Goal: Information Seeking & Learning: Learn about a topic

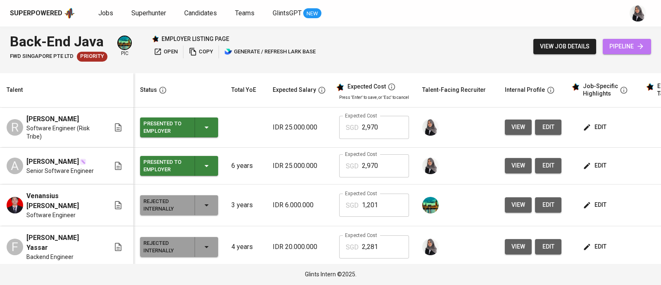
click at [620, 48] on span "pipeline" at bounding box center [626, 46] width 35 height 10
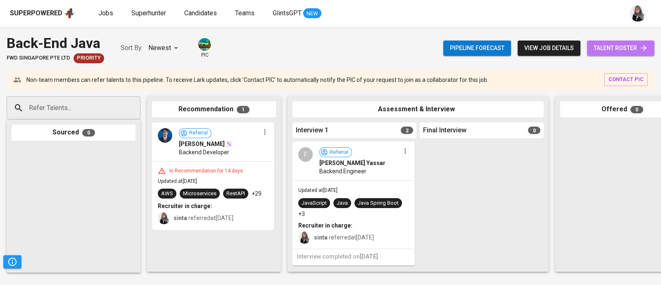
click at [634, 48] on span "talent roster" at bounding box center [621, 48] width 54 height 10
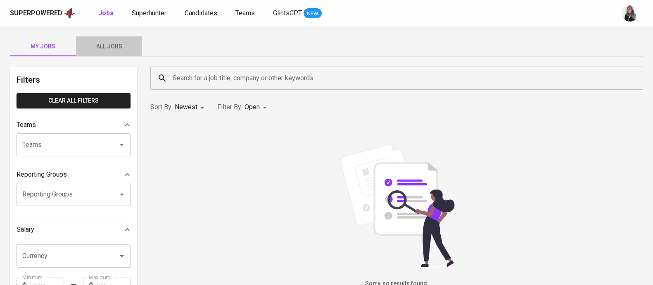
click at [122, 51] on button "All Jobs" at bounding box center [109, 46] width 66 height 20
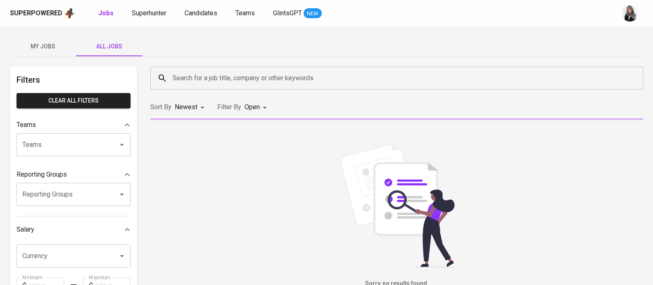
click at [234, 77] on input "Search for a job title, company or other keywords" at bounding box center [399, 78] width 457 height 16
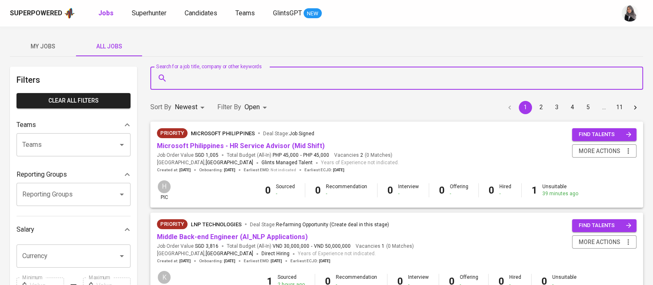
click at [234, 77] on input "Search for a job title, company or other keywords" at bounding box center [399, 78] width 457 height 16
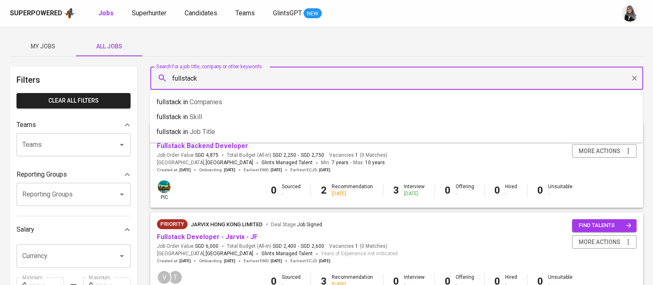
click at [252, 78] on input "fullstack" at bounding box center [399, 78] width 457 height 16
type input "java"
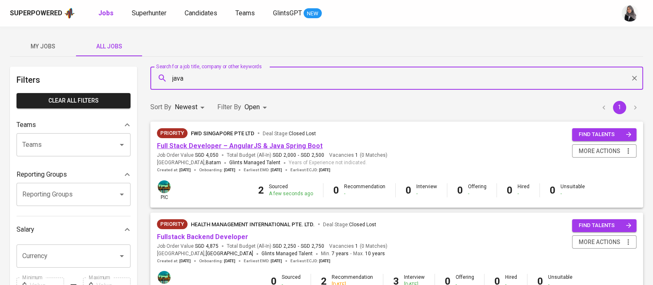
click at [289, 146] on link "Full Stack Developer – AngularJS & Java Spring Boot" at bounding box center [240, 146] width 166 height 8
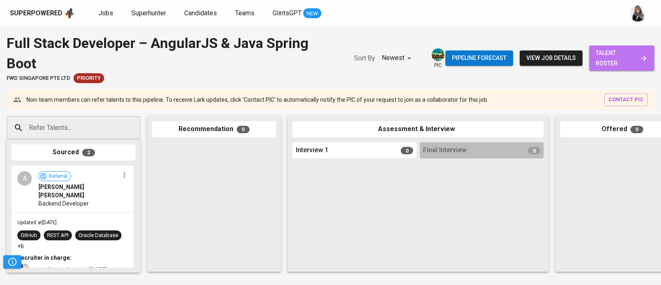
click at [605, 59] on span "talent roster" at bounding box center [622, 58] width 52 height 20
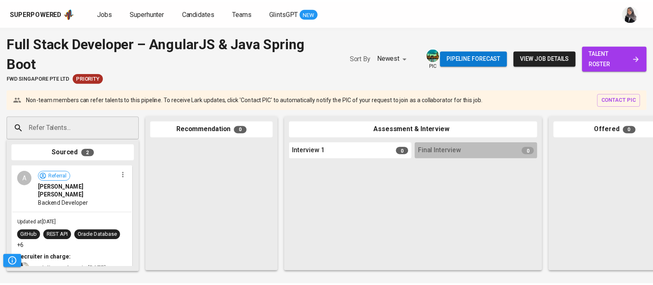
scroll to position [124, 0]
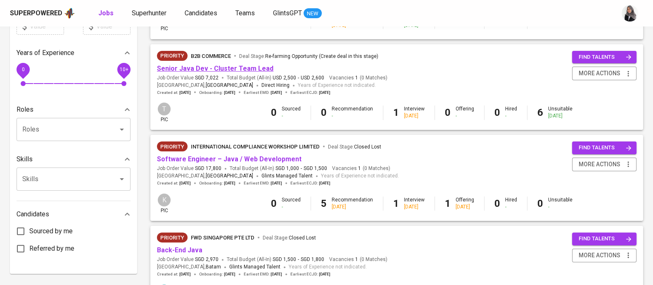
scroll to position [432, 0]
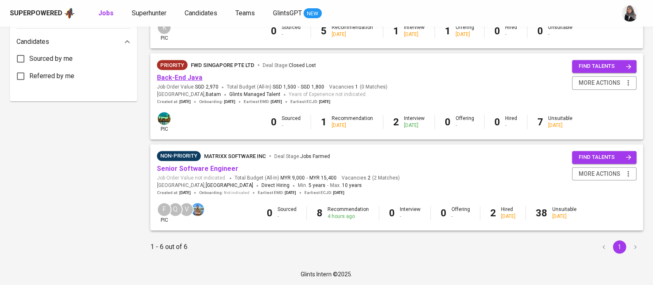
click at [183, 79] on link "Back-End Java" at bounding box center [179, 78] width 45 height 8
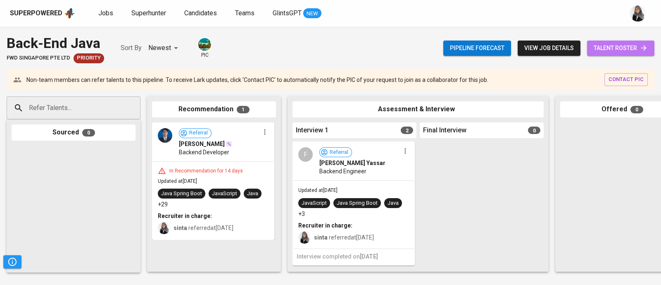
click at [635, 48] on span "talent roster" at bounding box center [621, 48] width 54 height 10
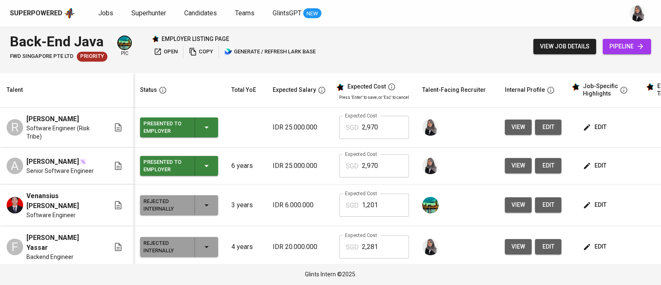
click at [426, 24] on div "Superpowered Jobs Superhunter Candidates Teams GlintsGPT NEW" at bounding box center [330, 13] width 661 height 26
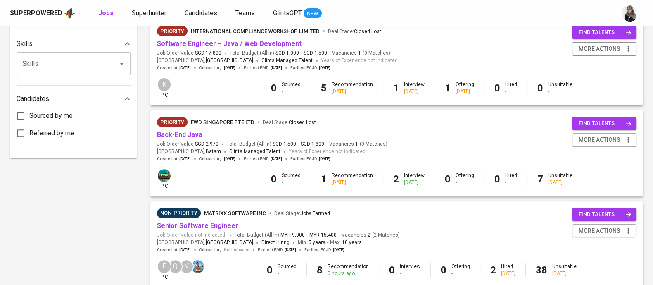
scroll to position [381, 0]
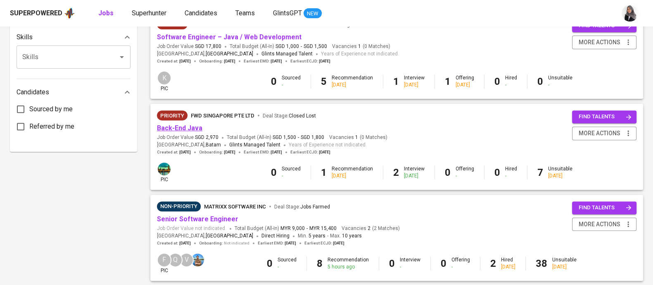
click at [184, 128] on link "Back-End Java" at bounding box center [179, 128] width 45 height 8
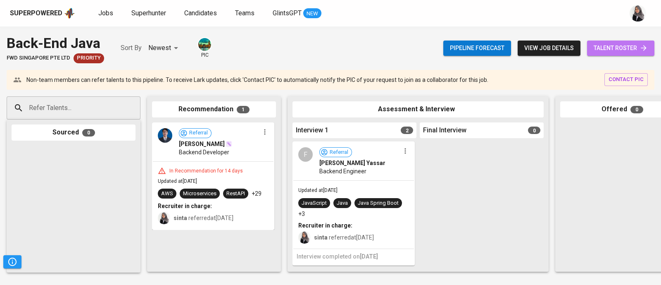
click at [644, 47] on icon at bounding box center [644, 48] width 8 height 8
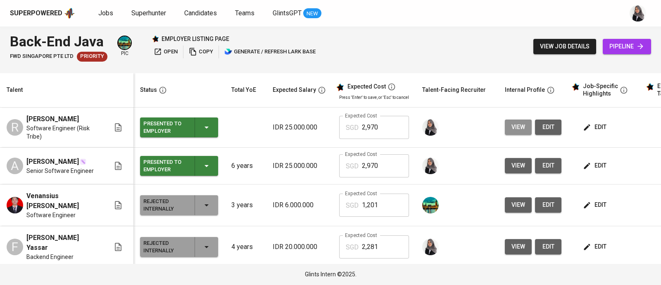
click at [512, 127] on span "view" at bounding box center [519, 127] width 14 height 10
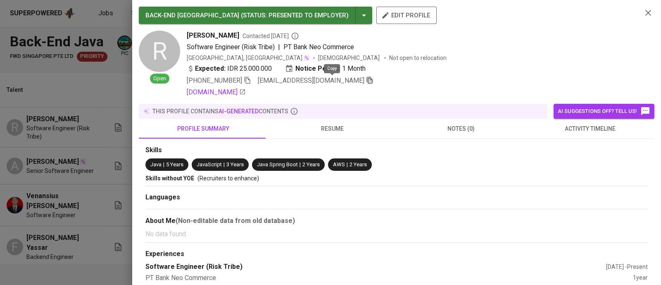
click at [366, 81] on icon "button" at bounding box center [369, 79] width 7 height 7
click at [645, 11] on icon "button" at bounding box center [648, 13] width 6 height 6
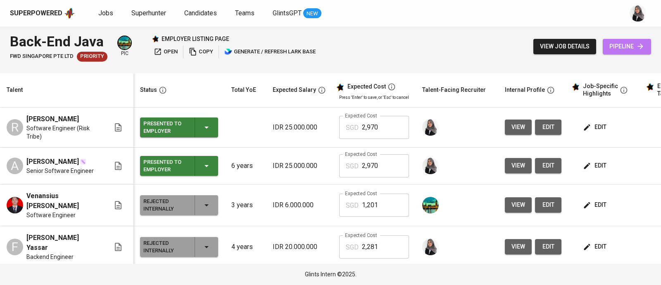
click at [616, 40] on link "pipeline" at bounding box center [627, 46] width 48 height 15
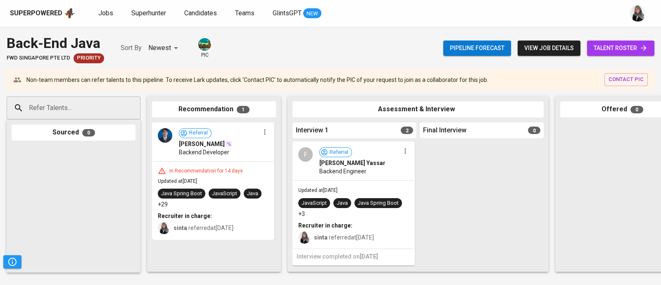
click at [55, 112] on input "Refer Talents..." at bounding box center [70, 108] width 87 height 16
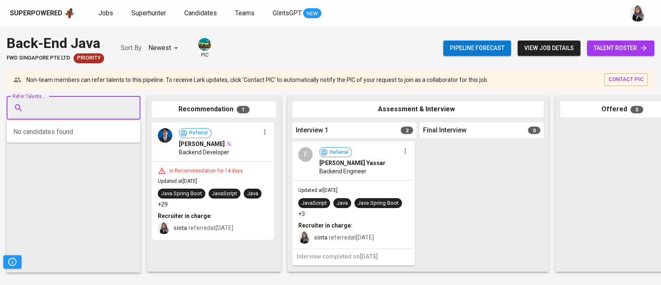
paste input "rizkyian78@gmail.com"
type input "rizkyian78@gmail.com"
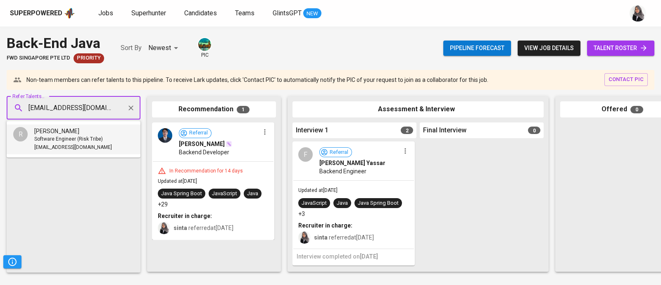
click at [72, 137] on span "Software Engineer (Risk Tribe)" at bounding box center [68, 139] width 69 height 8
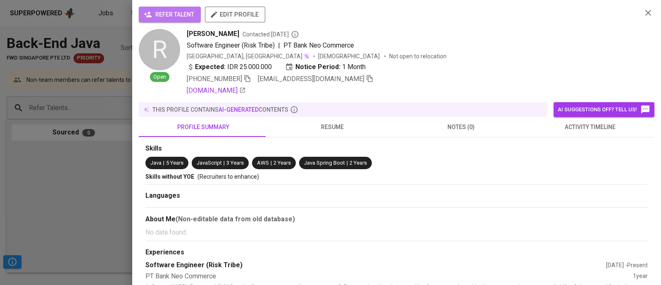
click at [161, 20] on button "refer talent" at bounding box center [170, 15] width 62 height 16
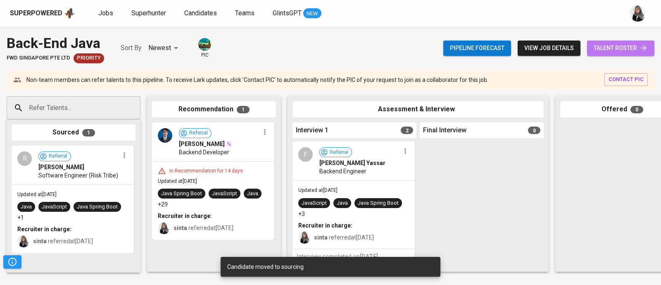
click at [615, 52] on span "talent roster" at bounding box center [621, 48] width 54 height 10
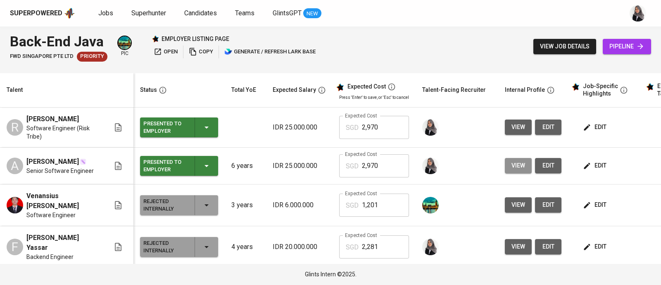
click at [505, 167] on button "view" at bounding box center [518, 165] width 27 height 15
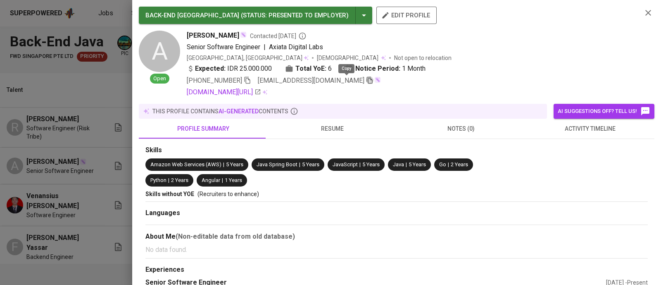
click at [366, 80] on icon "button" at bounding box center [369, 79] width 7 height 7
click at [643, 10] on icon "button" at bounding box center [648, 13] width 10 height 10
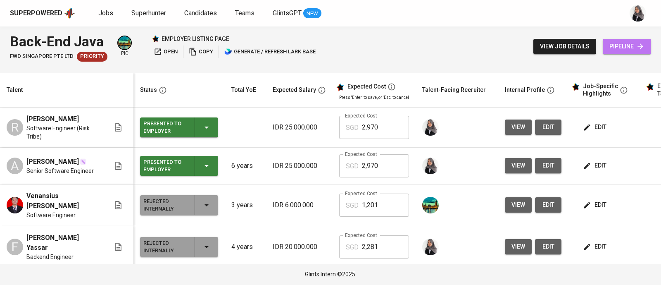
click at [628, 48] on span "pipeline" at bounding box center [626, 46] width 35 height 10
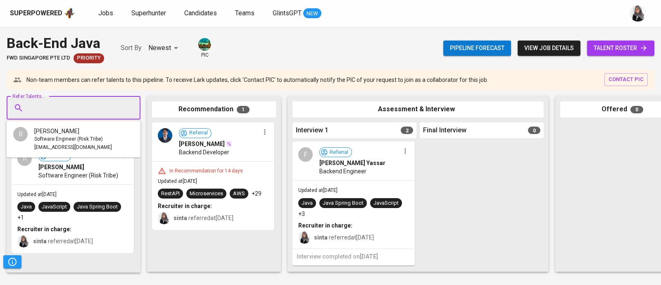
click at [95, 105] on input "Refer Talents..." at bounding box center [70, 108] width 87 height 16
paste input "abdl.alaziz95@hotmail.com"
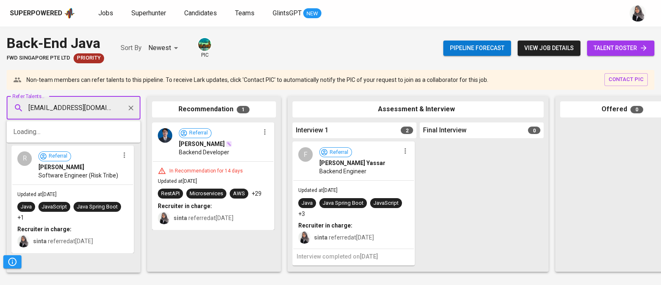
type input "abdl.alaziz95@hotmail.com"
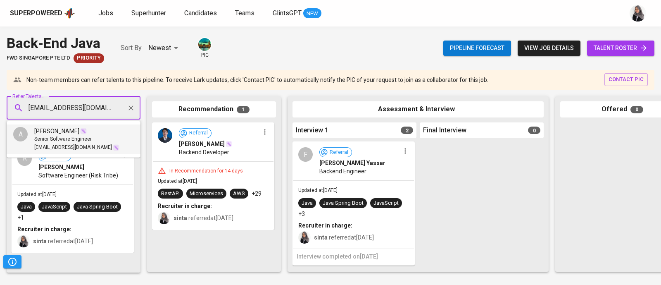
click at [104, 134] on li "A Abdul Azziz Senior Software Engineer abdl.alaziz95@hotmail.com" at bounding box center [74, 139] width 134 height 30
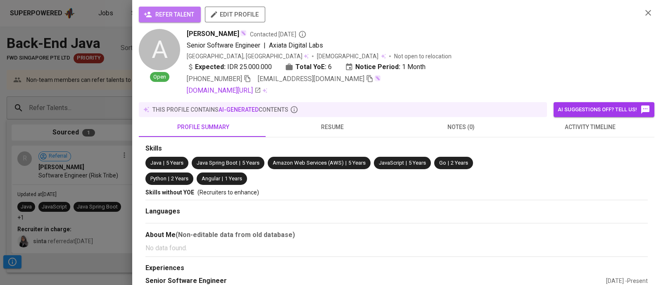
click at [179, 9] on button "refer talent" at bounding box center [170, 15] width 62 height 16
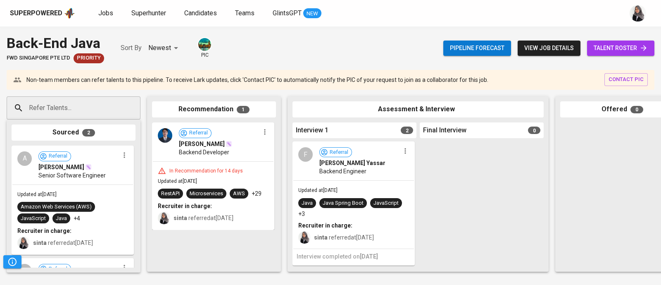
click at [476, 13] on div "Superpowered Jobs Superhunter Candidates Teams GlintsGPT NEW" at bounding box center [317, 13] width 615 height 12
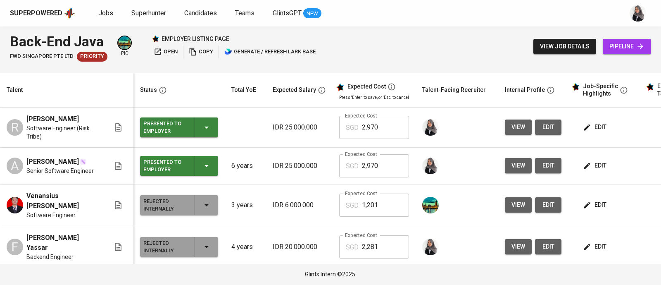
click at [463, 28] on div "Back-End Java FWD Singapore Pte Ltd Priority pic employer listing page open cop…" at bounding box center [330, 46] width 661 height 40
click at [502, 17] on div "Superpowered Jobs Superhunter Candidates Teams GlintsGPT NEW" at bounding box center [317, 13] width 615 height 12
click at [466, 45] on div "Back-End Java FWD Singapore Pte Ltd Priority pic employer listing page open cop…" at bounding box center [330, 46] width 661 height 40
click at [462, 39] on div "Back-End Java FWD Singapore Pte Ltd Priority pic employer listing page open cop…" at bounding box center [330, 46] width 661 height 40
click at [455, 19] on div "Superpowered Jobs Superhunter Candidates Teams GlintsGPT NEW" at bounding box center [330, 13] width 661 height 26
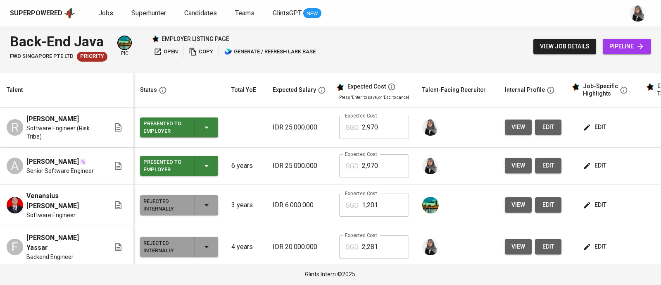
click at [436, 35] on div "Back-End Java FWD Singapore Pte Ltd Priority pic employer listing page open cop…" at bounding box center [330, 46] width 661 height 40
click at [448, 32] on div "Back-End Java FWD Singapore Pte Ltd Priority pic employer listing page open cop…" at bounding box center [330, 46] width 661 height 40
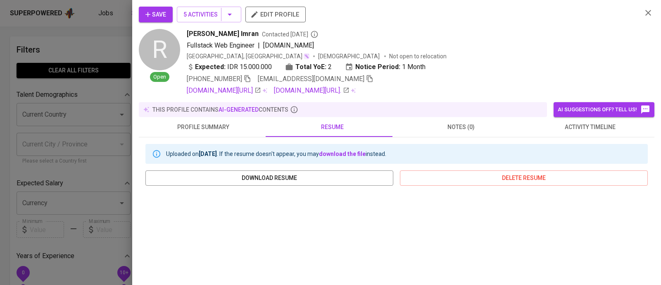
click at [94, 36] on div at bounding box center [330, 142] width 661 height 285
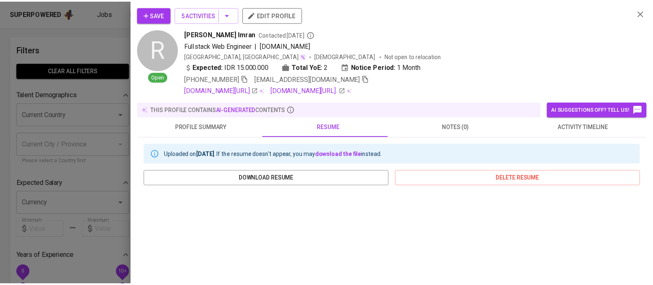
scroll to position [0, 0]
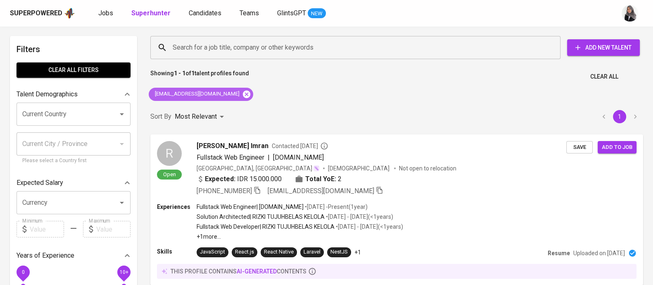
click at [243, 92] on icon at bounding box center [246, 93] width 7 height 7
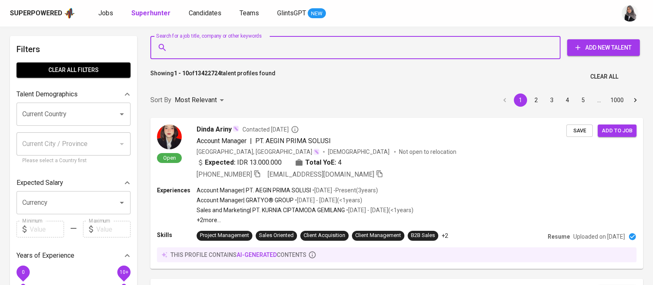
click at [226, 54] on input "Search for a job title, company or other keywords" at bounding box center [358, 48] width 374 height 16
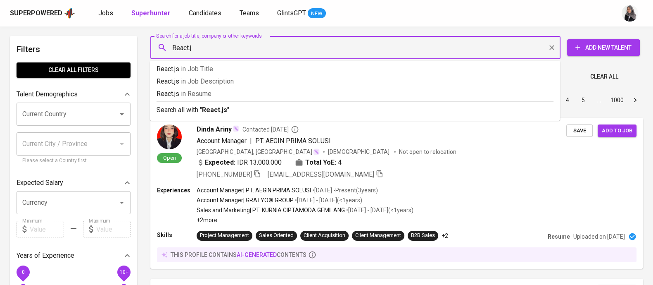
type input "React.js"
click at [234, 105] on p "Search all with " React.js "" at bounding box center [355, 110] width 397 height 10
click at [234, 105] on div "Sort By Most Relevant MOST_RELEVANT 1 2 3 4 5 … 1000" at bounding box center [396, 100] width 503 height 25
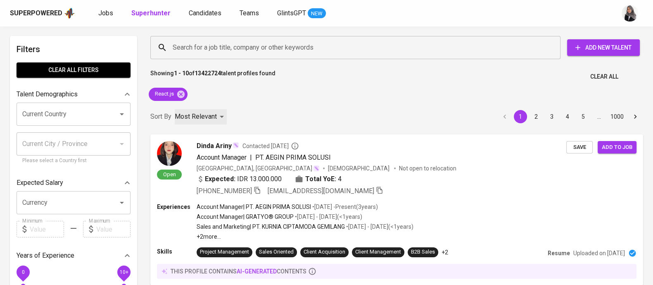
click at [179, 110] on div "Most Relevant" at bounding box center [201, 116] width 52 height 15
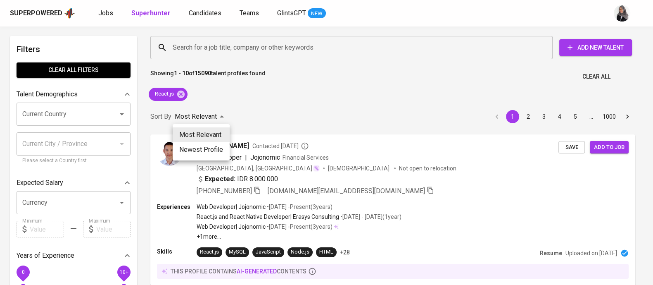
click at [277, 97] on div at bounding box center [326, 142] width 653 height 285
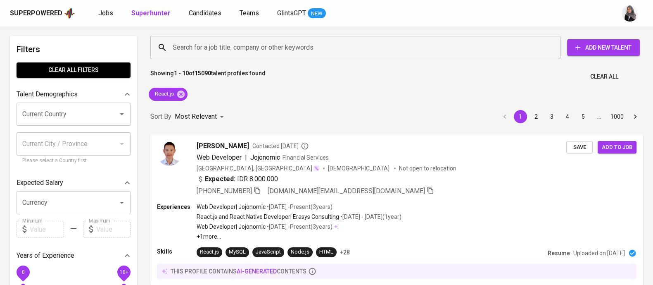
click at [242, 99] on div "Most Relevant Newest Profile" at bounding box center [326, 142] width 653 height 285
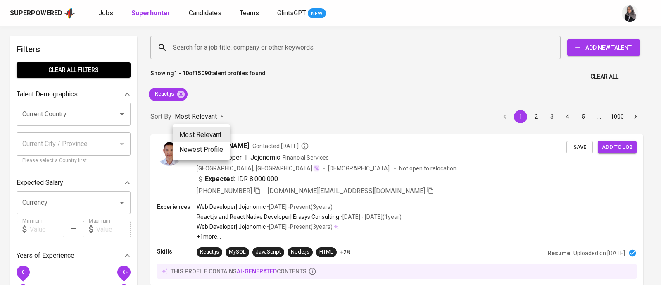
click at [192, 42] on div at bounding box center [330, 142] width 661 height 285
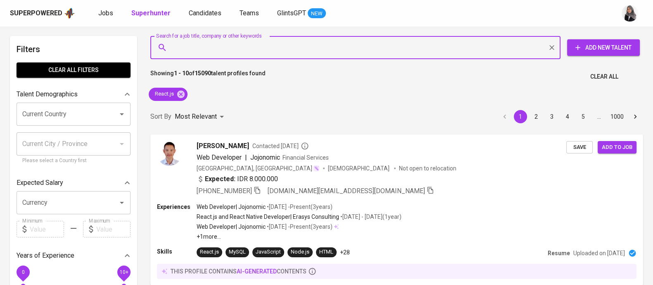
click at [222, 41] on input "Search for a job title, company or other keywords" at bounding box center [358, 48] width 374 height 16
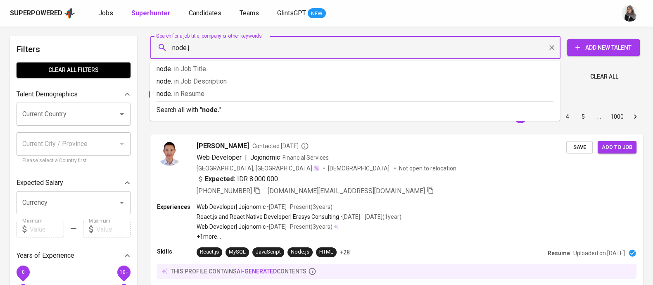
type input "node.js"
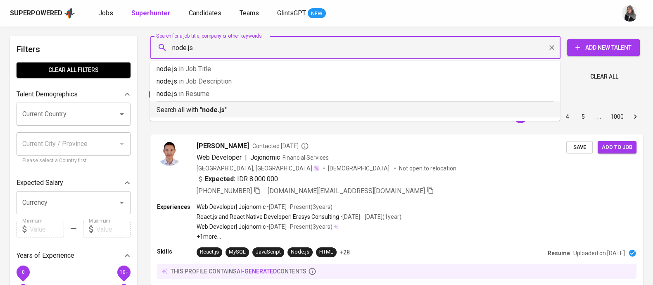
click at [226, 106] on p "Search all with " node.js "" at bounding box center [355, 110] width 397 height 10
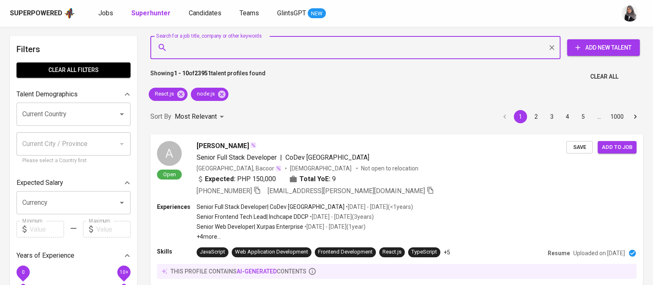
click at [211, 43] on input "Search for a job title, company or other keywords" at bounding box center [358, 48] width 374 height 16
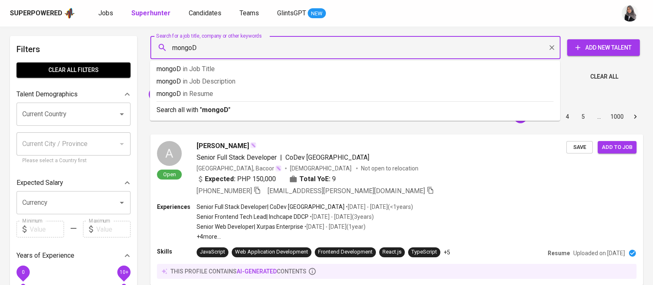
type input "mongoDB"
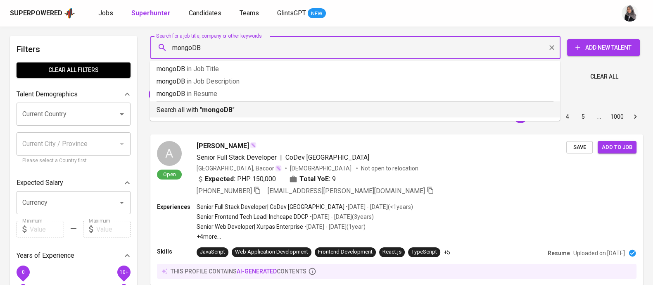
click at [226, 106] on b "mongoDB" at bounding box center [217, 110] width 31 height 8
click at [226, 106] on div "Sort By Most Relevant MOST_RELEVANT 1 2 3 4 5 … 1000" at bounding box center [396, 116] width 503 height 25
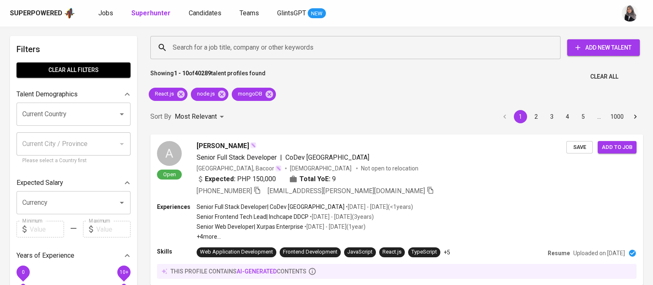
click at [440, 33] on div "Search for a job title, company or other keywords Search for a job title, compa…" at bounding box center [395, 47] width 503 height 36
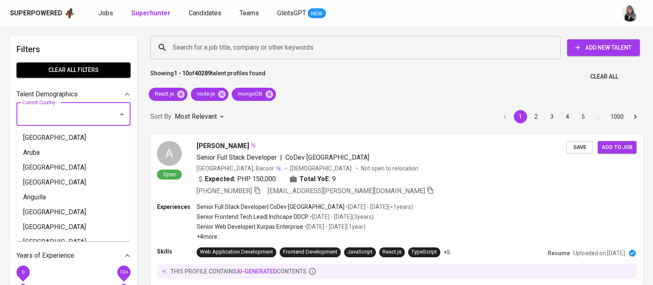
click at [70, 117] on input "Current Country" at bounding box center [61, 114] width 83 height 16
type input "n"
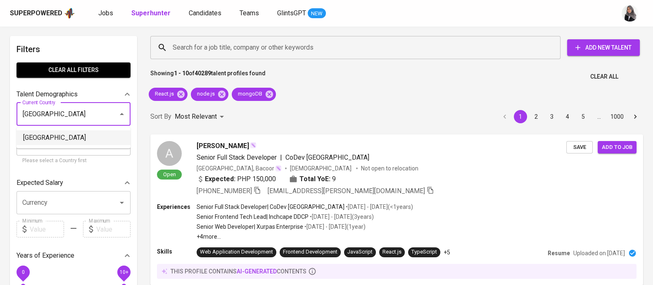
click at [41, 137] on li "[GEOGRAPHIC_DATA]" at bounding box center [74, 137] width 114 height 15
click at [41, 137] on input "Current City / Province" at bounding box center [67, 144] width 94 height 16
type input "[GEOGRAPHIC_DATA]"
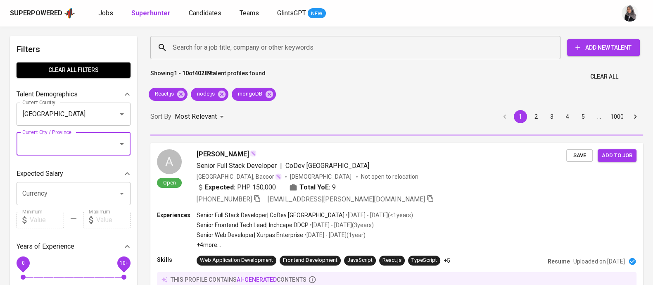
click at [325, 104] on div "Sort By Most Relevant MOST_RELEVANT 1 2 3 4 5 … 1000" at bounding box center [396, 116] width 503 height 25
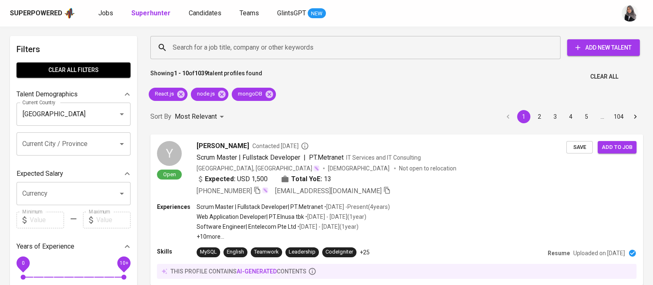
scroll to position [50, 0]
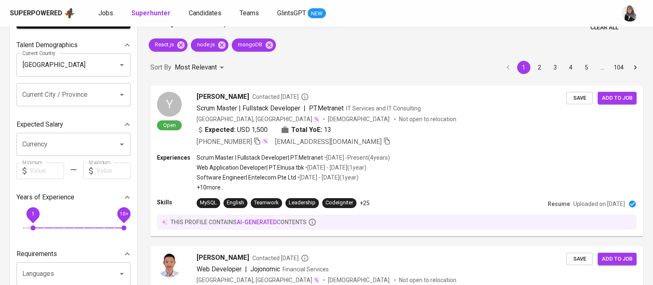
drag, startPoint x: 25, startPoint y: 228, endPoint x: 35, endPoint y: 222, distance: 11.8
click at [35, 225] on span "1" at bounding box center [33, 227] width 5 height 5
click at [51, 226] on span "3" at bounding box center [53, 227] width 5 height 5
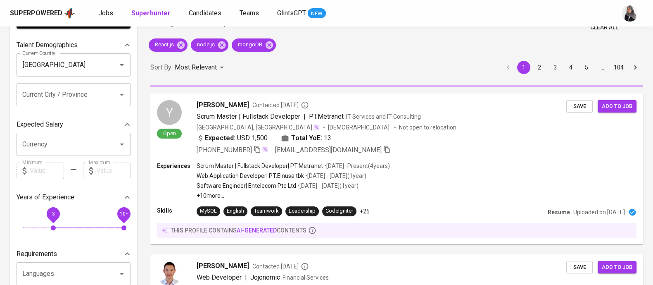
click at [126, 226] on span "10+" at bounding box center [123, 227] width 5 height 5
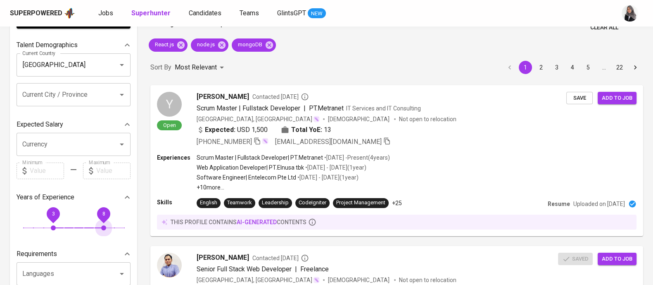
drag, startPoint x: 124, startPoint y: 226, endPoint x: 74, endPoint y: 226, distance: 49.2
click at [105, 226] on span "8" at bounding box center [103, 227] width 5 height 5
click at [101, 227] on span "8" at bounding box center [103, 227] width 5 height 5
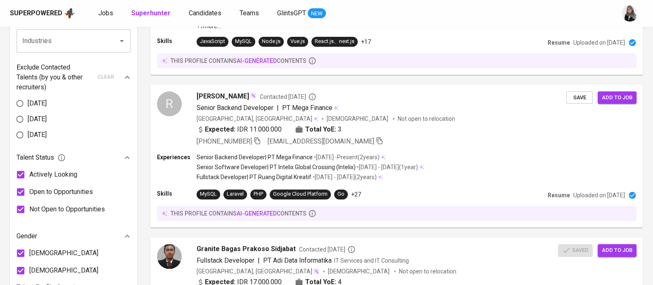
scroll to position [374, 0]
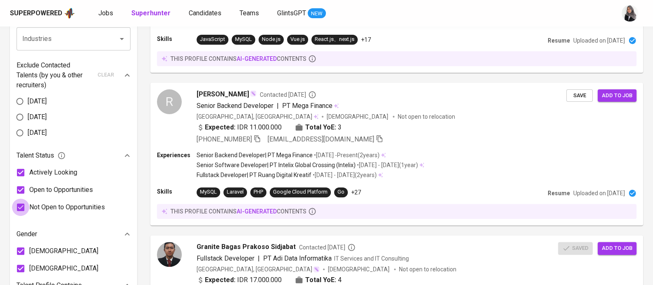
click at [20, 209] on input "Not Open to Opportunities" at bounding box center [20, 206] width 17 height 17
checkbox input "false"
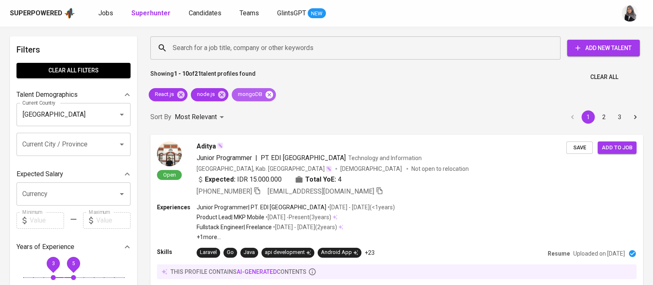
click at [268, 93] on icon at bounding box center [269, 94] width 9 height 9
click at [221, 93] on icon at bounding box center [221, 94] width 9 height 9
click at [181, 96] on icon at bounding box center [180, 93] width 7 height 7
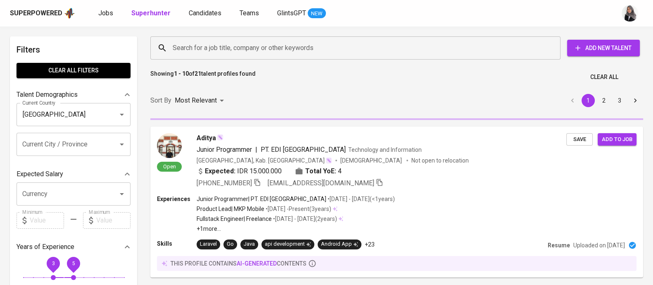
click at [232, 52] on input "Search for a job title, company or other keywords" at bounding box center [358, 48] width 374 height 16
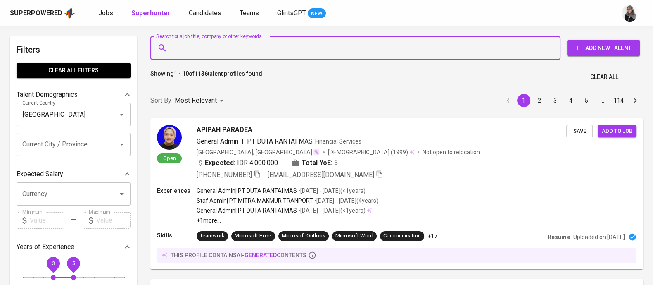
click at [232, 52] on input "Search for a job title, company or other keywords" at bounding box center [358, 48] width 374 height 16
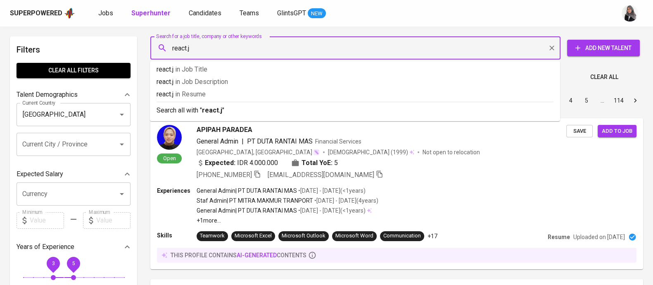
type input "react.js"
click at [240, 96] on p "react.js in Resume" at bounding box center [355, 94] width 397 height 10
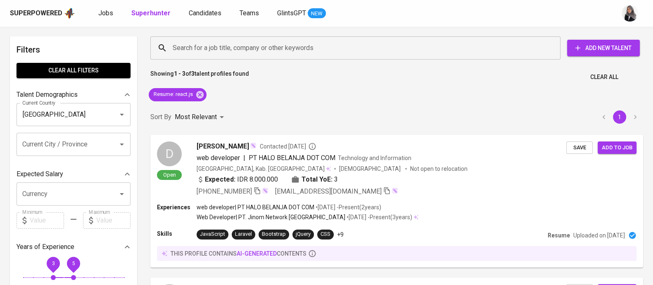
click at [473, 75] on div "Showing 1 - 3 of 3 talent profiles found Clear All" at bounding box center [396, 74] width 503 height 20
click at [218, 46] on input "Search for a job title, company or other keywords" at bounding box center [358, 48] width 374 height 16
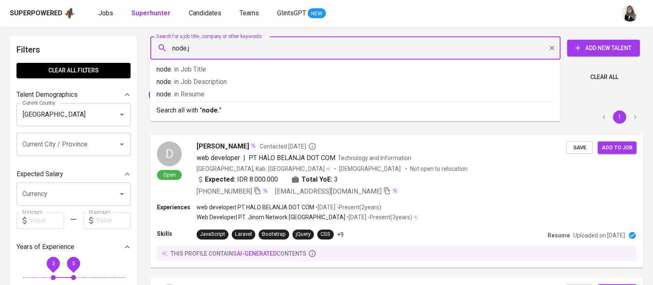
type input "node.js"
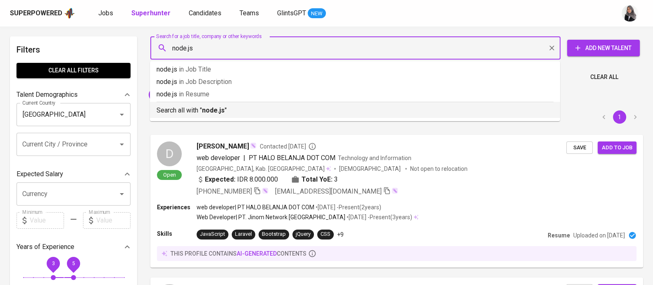
click at [294, 112] on p "Search all with " node.js "" at bounding box center [355, 110] width 397 height 10
click at [294, 112] on div "Sort By Most Relevant MOST_RELEVANT 1" at bounding box center [396, 117] width 503 height 25
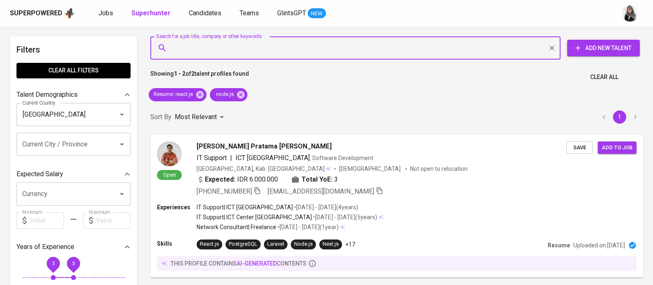
click at [239, 48] on input "Search for a job title, company or other keywords" at bounding box center [358, 48] width 374 height 16
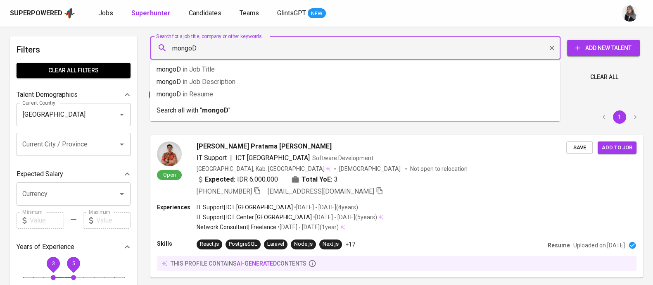
type input "mongoDB"
click at [215, 108] on b "mongoDB" at bounding box center [217, 110] width 31 height 8
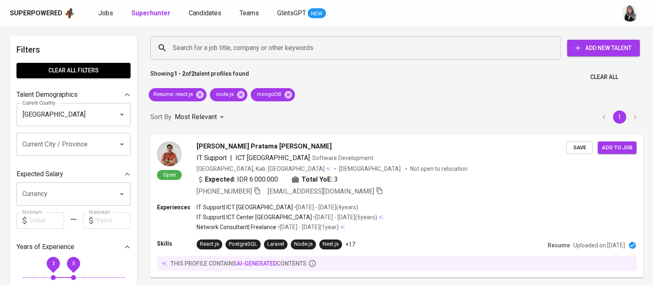
click at [215, 108] on div "Sort By Most Relevant MOST_RELEVANT 1" at bounding box center [396, 117] width 503 height 25
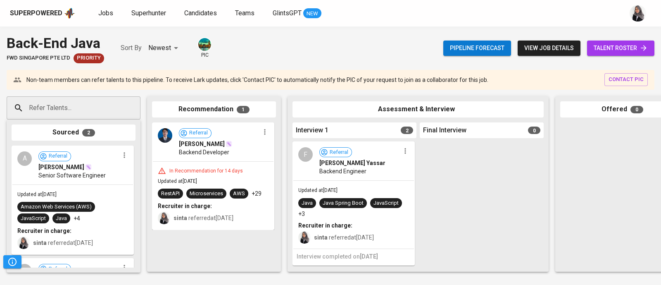
click at [367, 65] on div "Back-End Java FWD Singapore Pte Ltd Priority Sort By Newest NEWEST pic Pipeline…" at bounding box center [330, 155] width 661 height 258
click at [438, 14] on div "Superpowered Jobs Superhunter Candidates Teams GlintsGPT NEW" at bounding box center [317, 13] width 615 height 12
